Goal: Transaction & Acquisition: Obtain resource

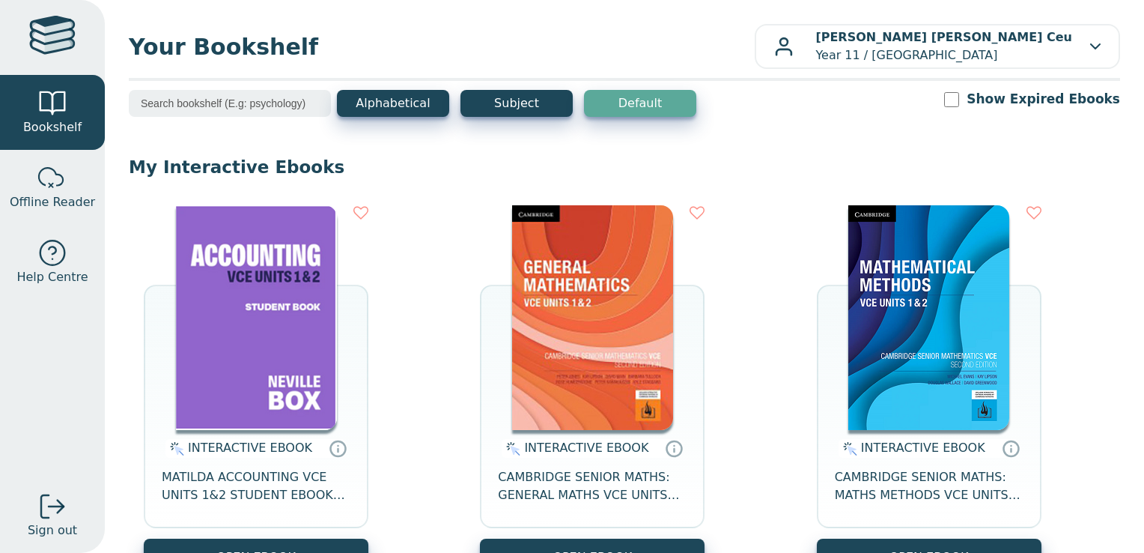
click at [207, 400] on img at bounding box center [256, 317] width 161 height 225
click at [296, 406] on img at bounding box center [256, 317] width 161 height 225
